Goal: Task Accomplishment & Management: Manage account settings

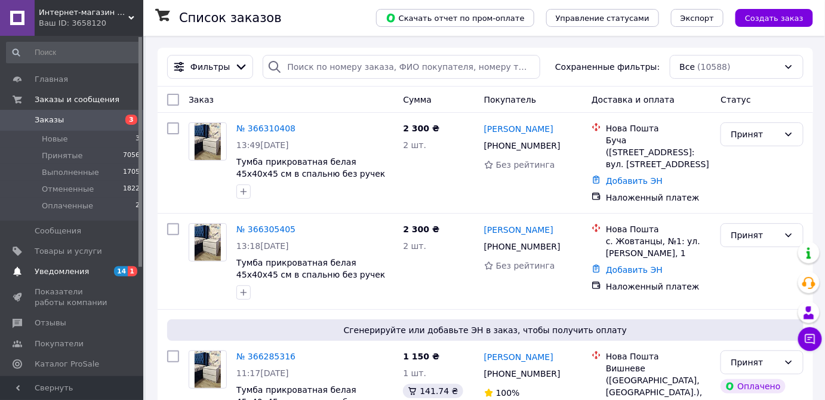
click at [132, 272] on span "1" at bounding box center [133, 271] width 10 height 10
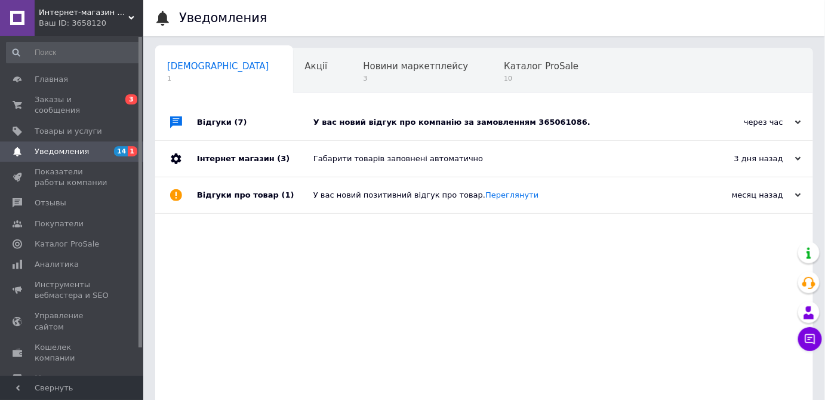
click at [433, 123] on div "У вас новий відгук про компанію за замовленням 365061086." at bounding box center [498, 122] width 369 height 11
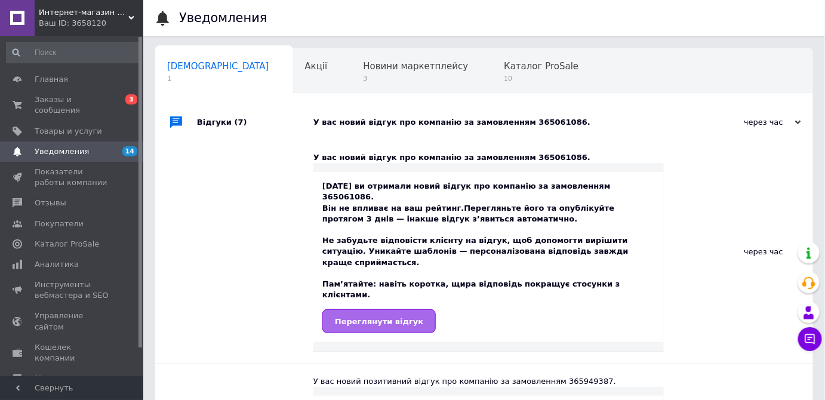
click at [377, 317] on span "Переглянути відгук" at bounding box center [379, 321] width 88 height 9
click at [62, 97] on span "Заказы и сообщения" at bounding box center [73, 105] width 76 height 22
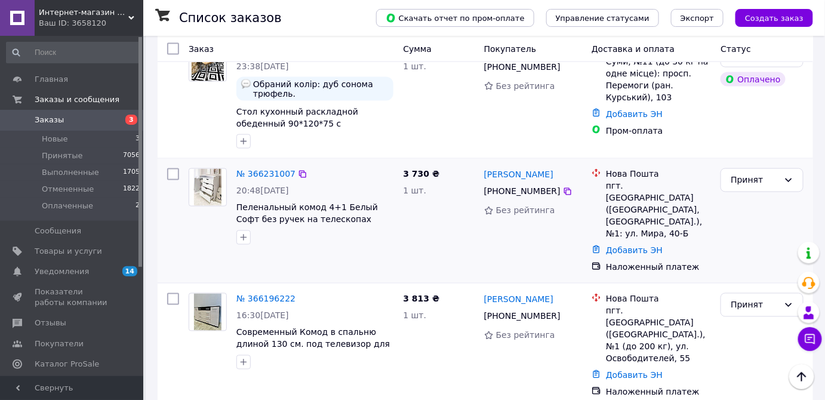
scroll to position [597, 0]
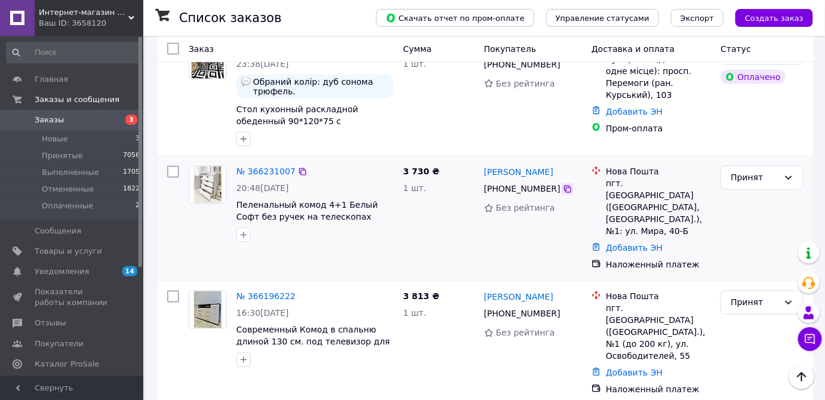
click at [564, 186] on icon at bounding box center [567, 189] width 7 height 7
click at [563, 185] on icon at bounding box center [568, 190] width 10 height 10
click at [624, 244] on link "Добавить ЭН" at bounding box center [634, 249] width 57 height 10
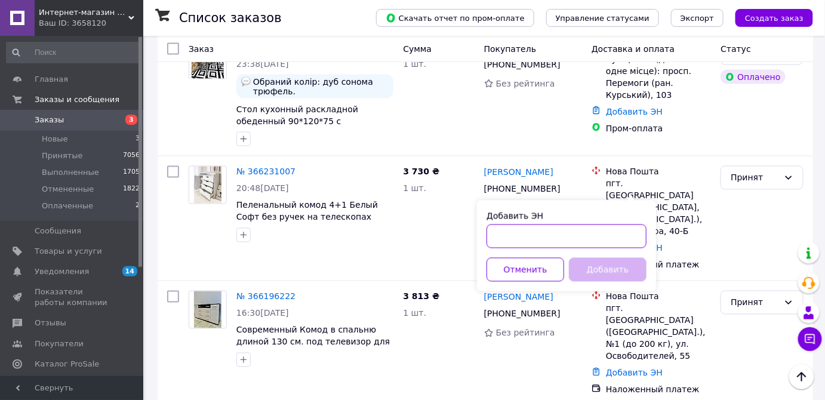
click at [573, 233] on input "Добавить ЭН" at bounding box center [567, 237] width 160 height 24
paste input "20451269162901"
type input "20451269162901"
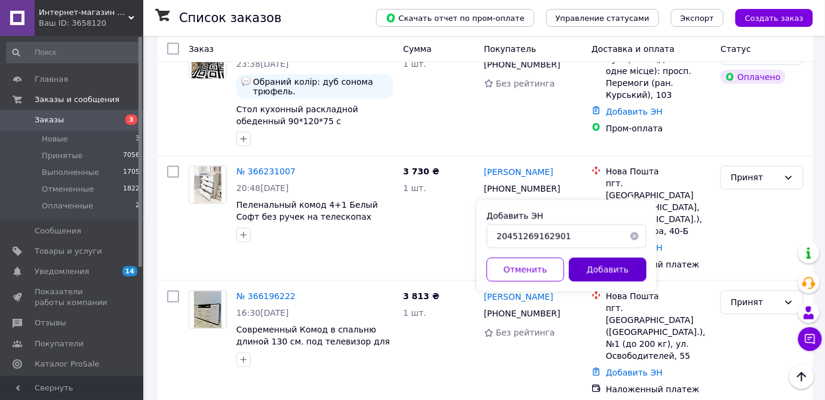
click at [595, 268] on button "Добавить" at bounding box center [608, 270] width 78 height 24
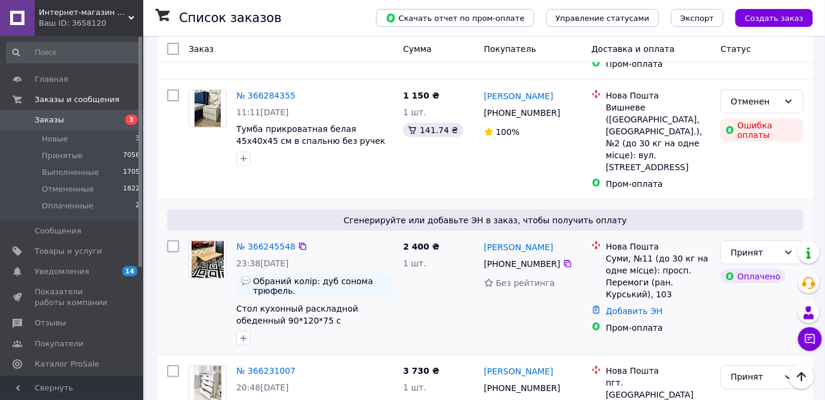
scroll to position [380, 0]
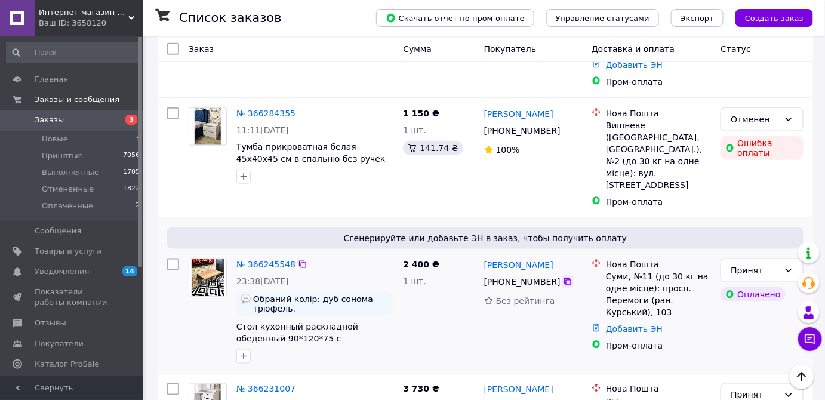
click at [563, 277] on icon at bounding box center [568, 282] width 10 height 10
click at [640, 324] on link "Добавить ЭН" at bounding box center [634, 329] width 57 height 10
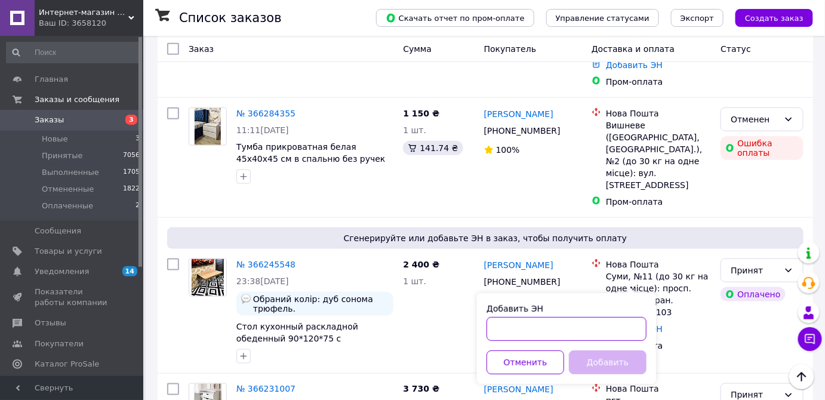
click at [636, 326] on input "Добавить ЭН" at bounding box center [567, 329] width 160 height 24
paste input "20451269164118"
type input "20451269164118"
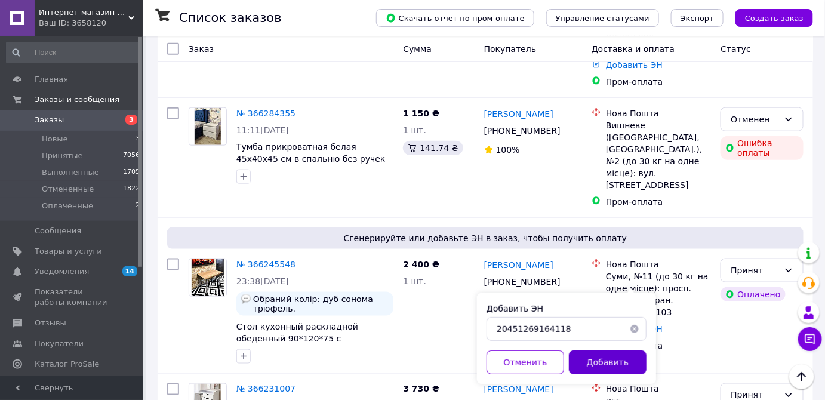
click at [618, 364] on button "Добавить" at bounding box center [608, 363] width 78 height 24
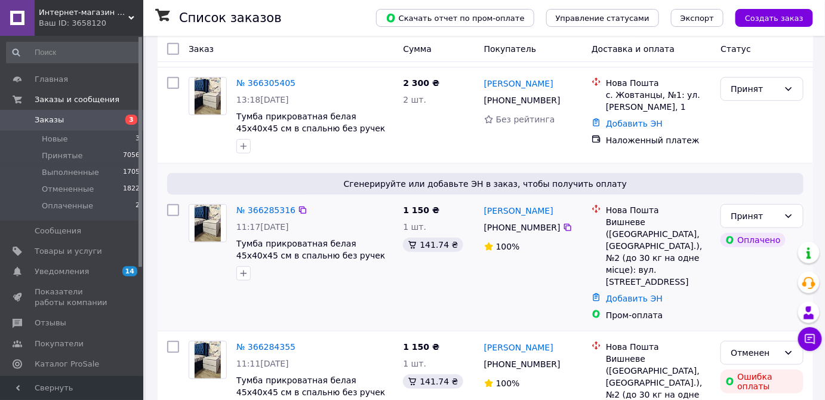
scroll to position [162, 0]
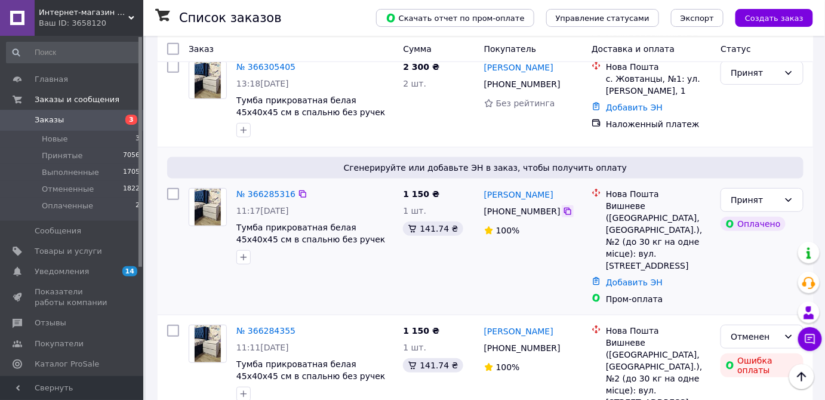
click at [563, 210] on icon at bounding box center [568, 212] width 10 height 10
click at [563, 211] on icon at bounding box center [568, 212] width 10 height 10
click at [650, 278] on link "Добавить ЭН" at bounding box center [634, 283] width 57 height 10
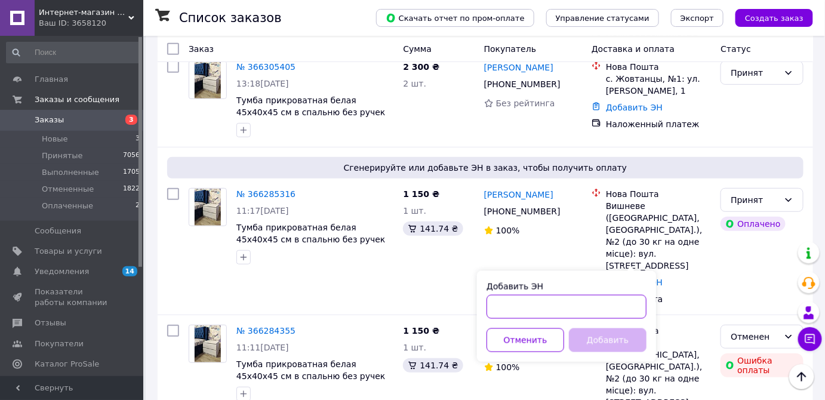
click at [606, 308] on input "Добавить ЭН" at bounding box center [567, 307] width 160 height 24
paste input "20451269165363"
type input "20451269165363"
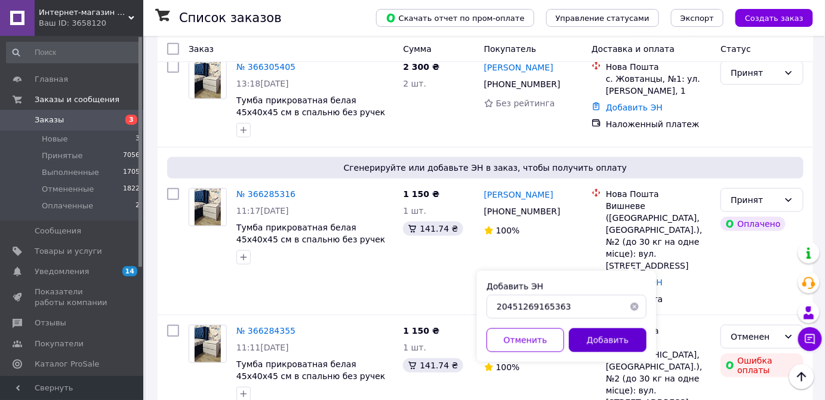
click at [609, 343] on button "Добавить" at bounding box center [608, 341] width 78 height 24
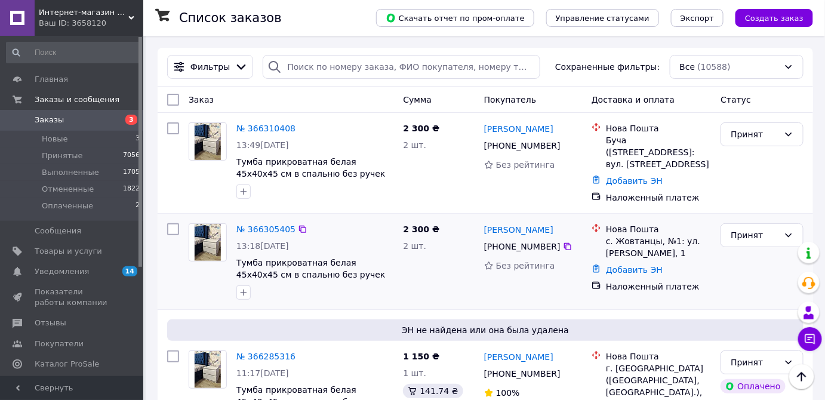
scroll to position [0, 0]
click at [563, 247] on icon at bounding box center [568, 247] width 10 height 10
click at [563, 244] on icon at bounding box center [568, 247] width 10 height 10
click at [638, 268] on link "Добавить ЭН" at bounding box center [634, 270] width 57 height 10
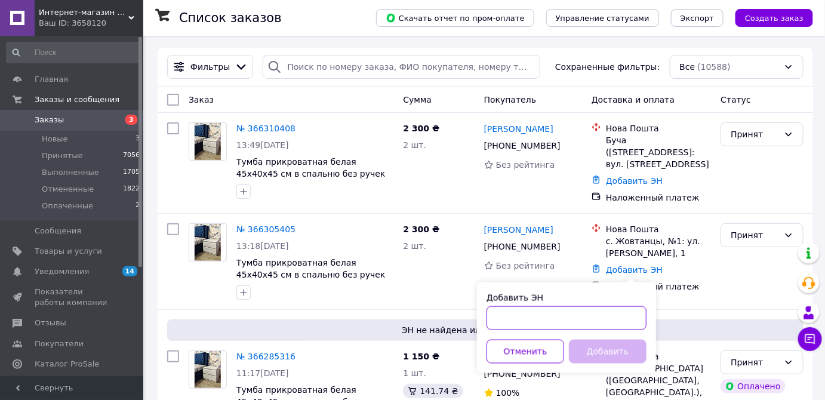
click at [615, 311] on input "Добавить ЭН" at bounding box center [567, 318] width 160 height 24
paste input "20451269166729"
type input "20451269166729"
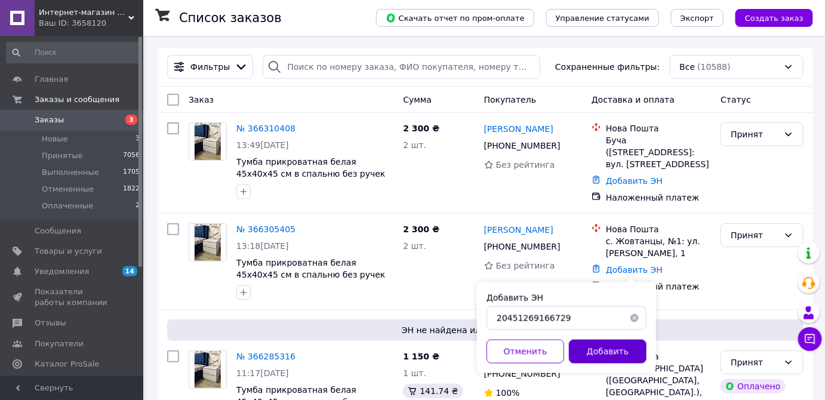
click at [619, 349] on button "Добавить" at bounding box center [608, 352] width 78 height 24
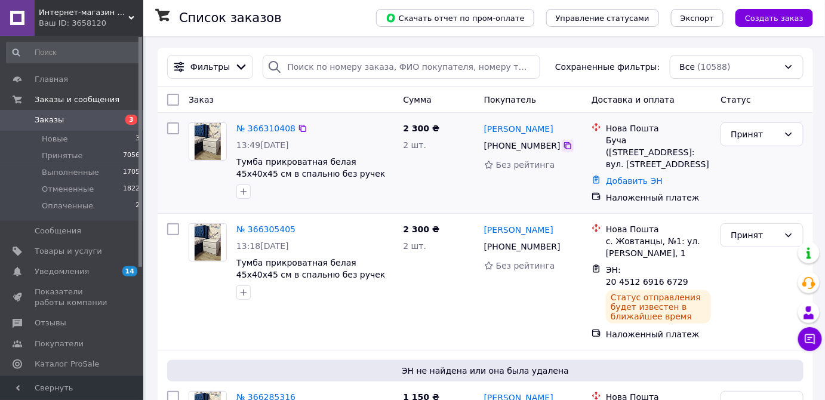
click at [564, 145] on icon at bounding box center [567, 145] width 7 height 7
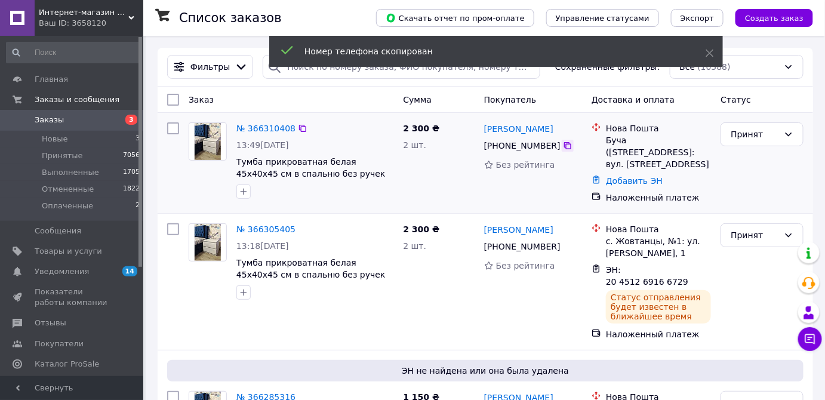
click at [564, 145] on icon at bounding box center [567, 145] width 7 height 7
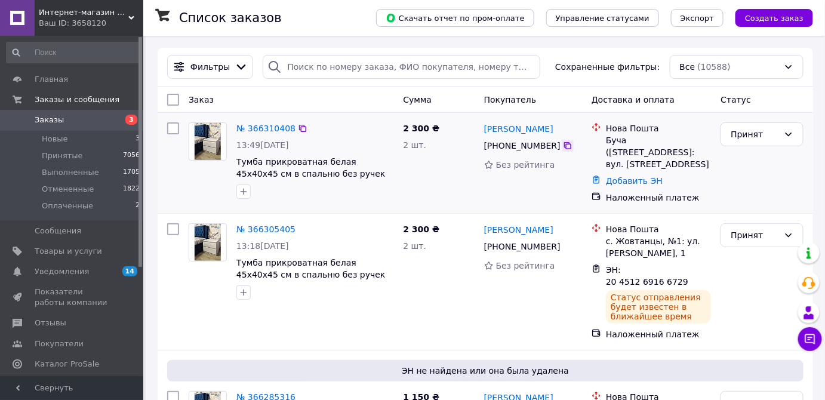
click at [564, 144] on icon at bounding box center [567, 145] width 7 height 7
click at [637, 181] on link "Добавить ЭН" at bounding box center [634, 181] width 57 height 10
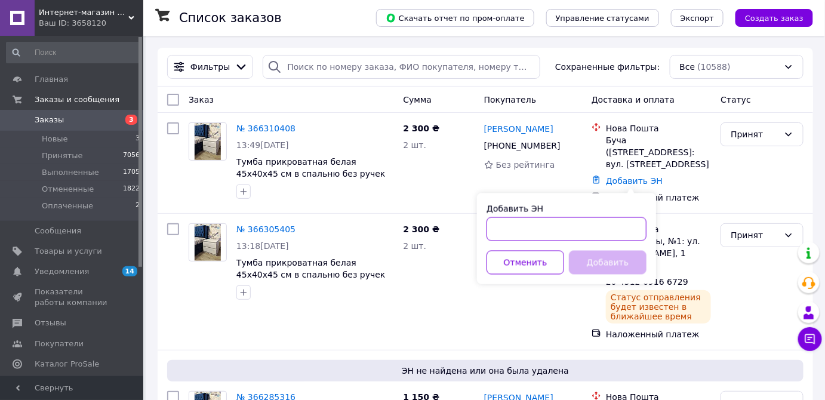
click at [623, 231] on input "Добавить ЭН" at bounding box center [567, 229] width 160 height 24
paste input "20451269169033"
type input "20451269169033"
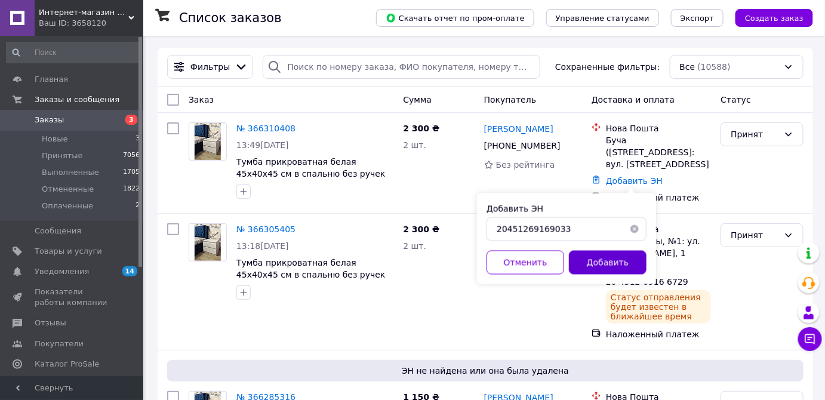
click at [620, 262] on button "Добавить" at bounding box center [608, 263] width 78 height 24
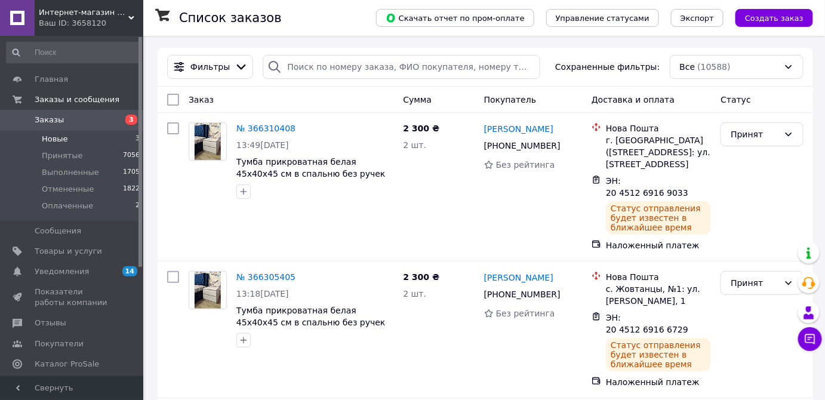
click at [57, 138] on span "Новые" at bounding box center [55, 139] width 26 height 11
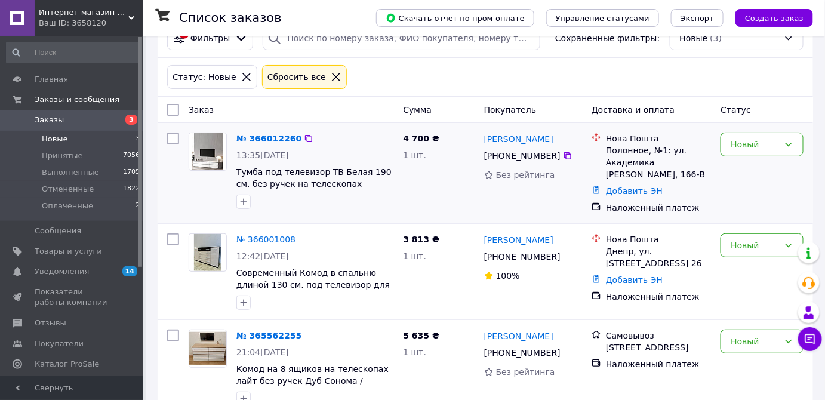
scroll to position [55, 0]
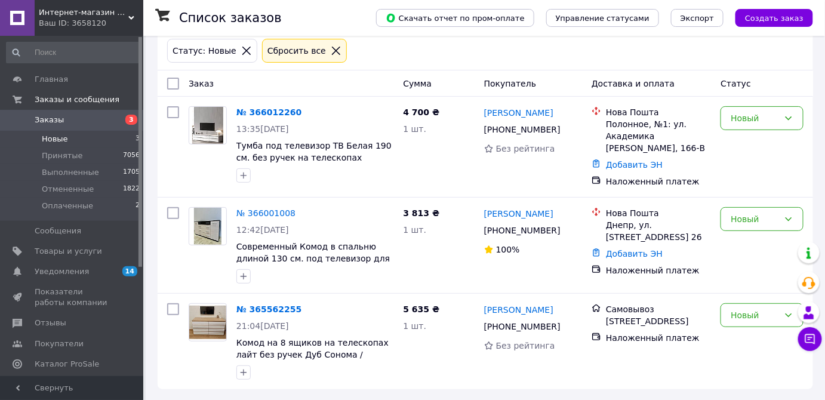
click at [53, 121] on span "Заказы" at bounding box center [49, 120] width 29 height 11
